Goal: Information Seeking & Learning: Learn about a topic

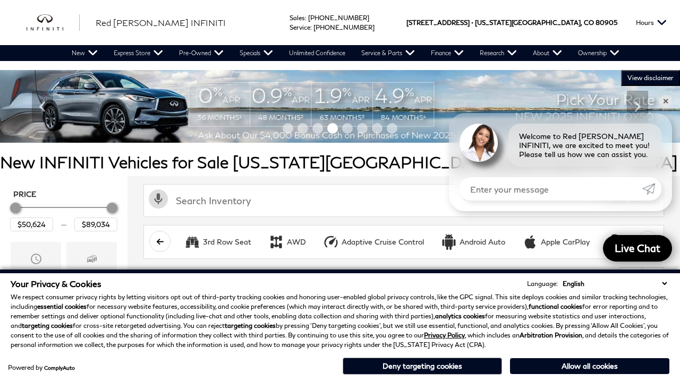
scroll to position [498, 0]
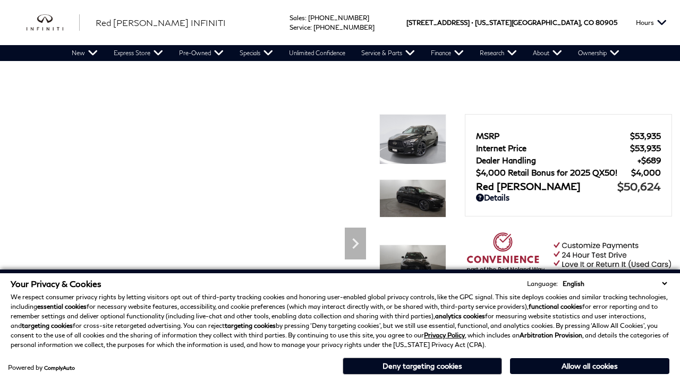
scroll to position [521, 0]
